Goal: Find specific page/section: Find specific page/section

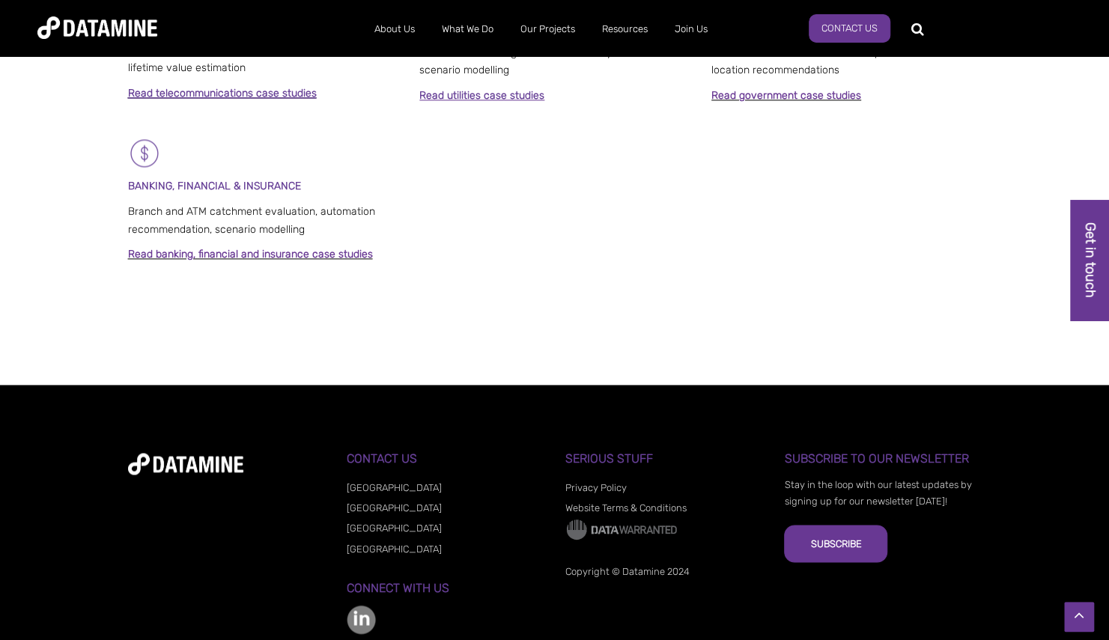
scroll to position [1185, 0]
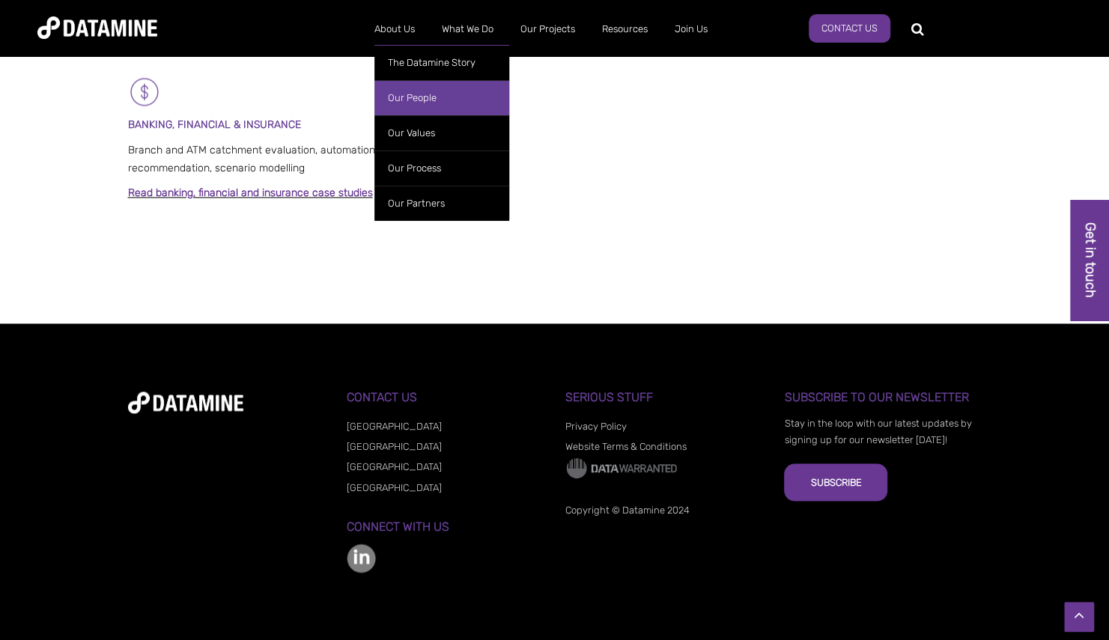
click at [401, 94] on link "Our People" at bounding box center [441, 97] width 135 height 35
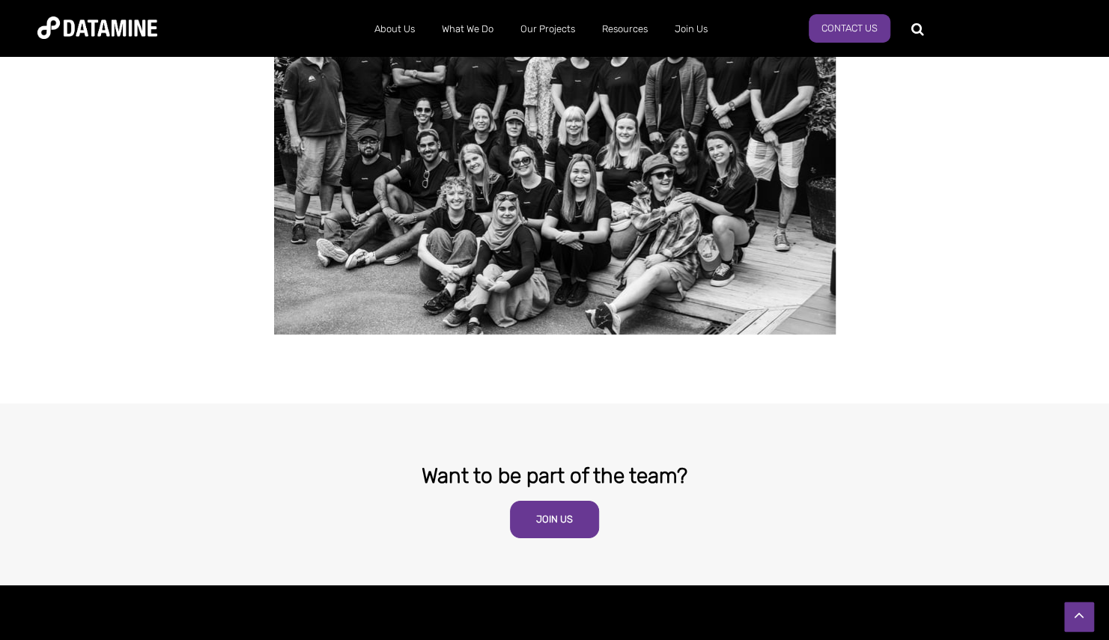
scroll to position [2846, 0]
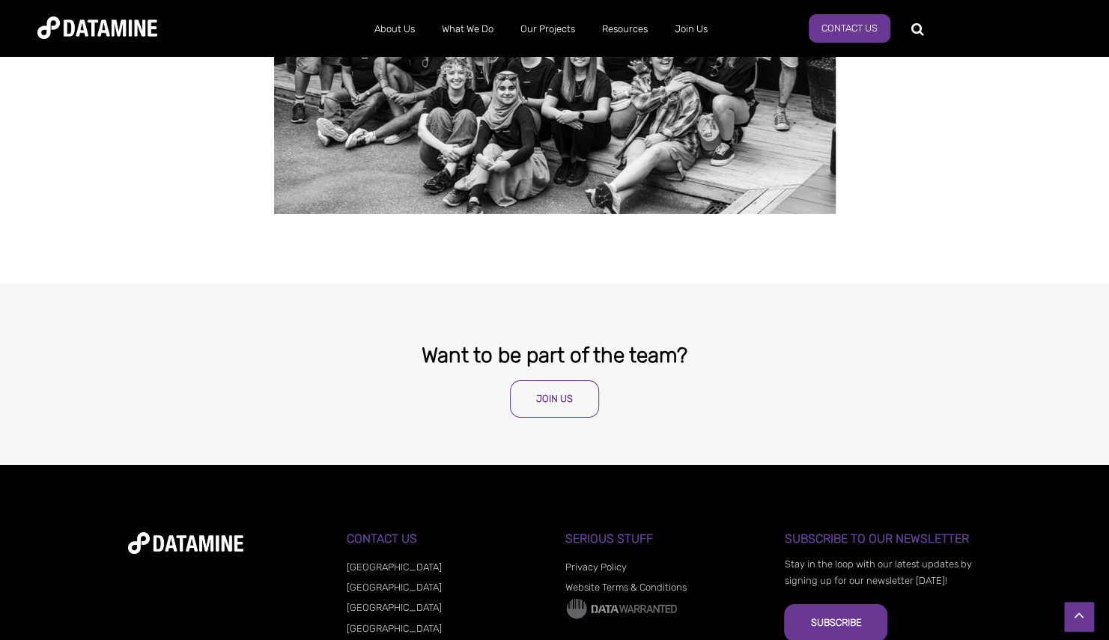
click at [548, 380] on link "Join Us" at bounding box center [554, 398] width 89 height 37
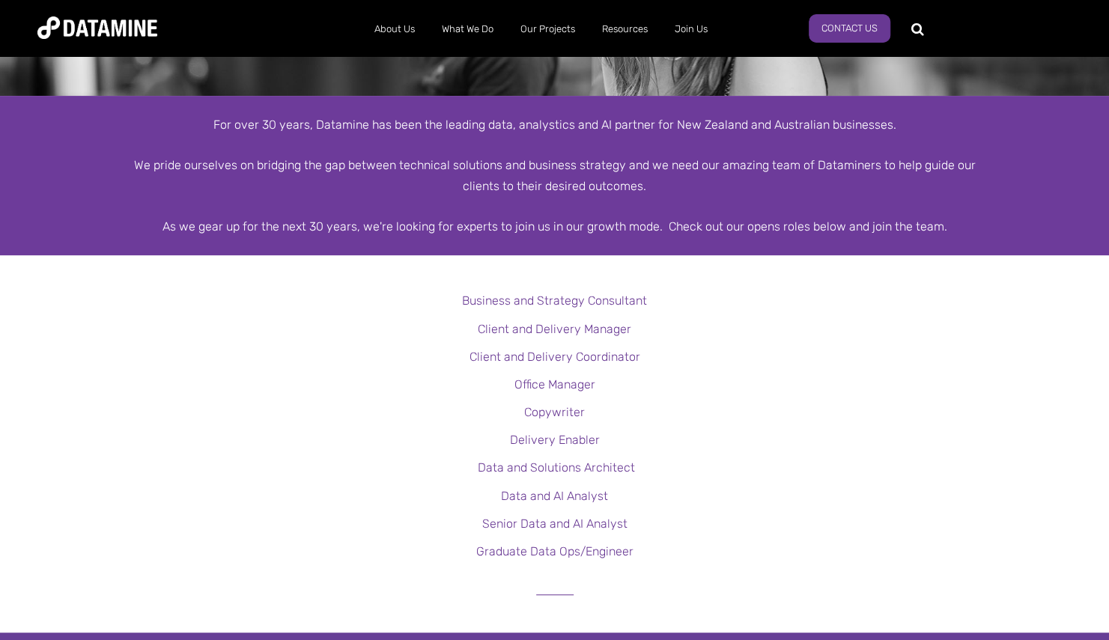
scroll to position [225, 0]
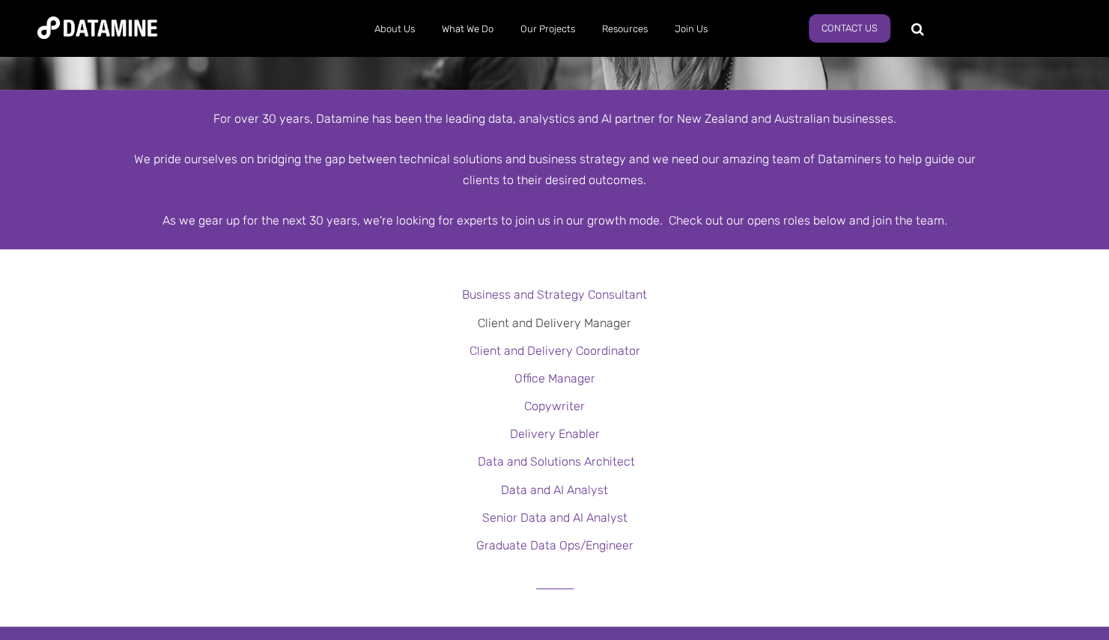
click at [601, 323] on link "Client and Delivery Manager" at bounding box center [555, 323] width 154 height 14
